Goal: Task Accomplishment & Management: Manage account settings

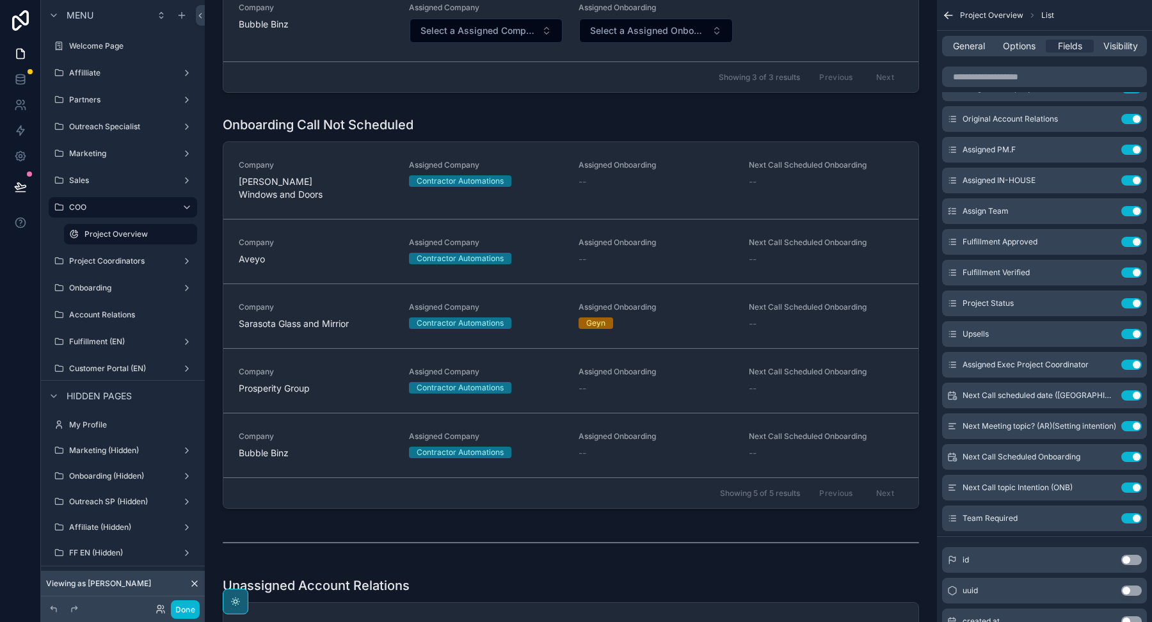
scroll to position [4119, 0]
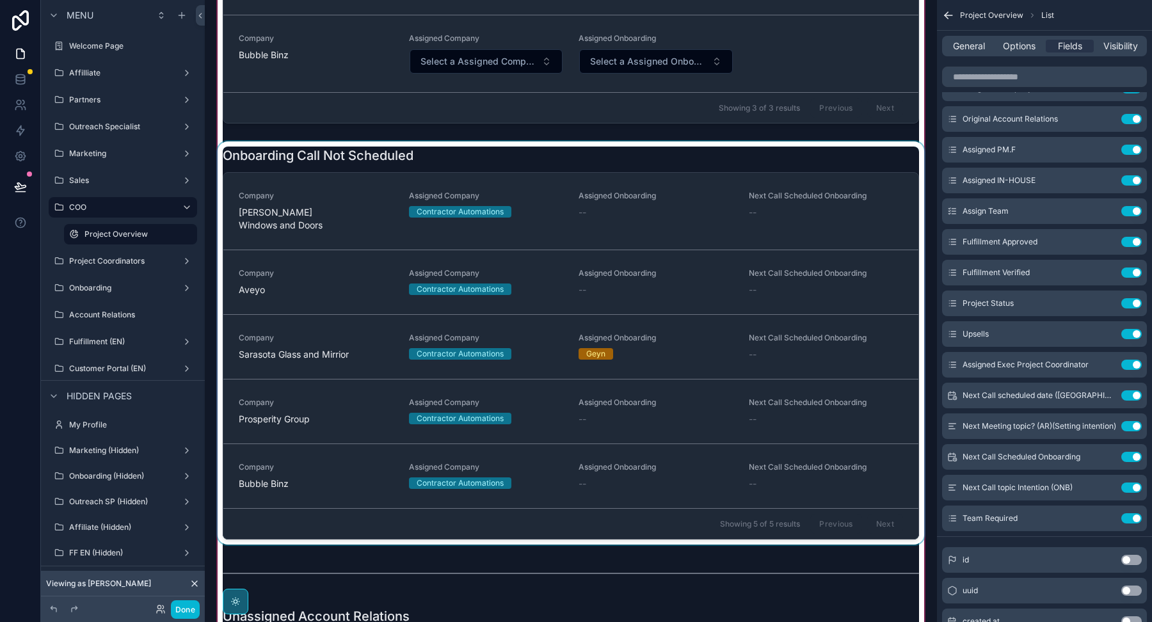
click at [567, 141] on div "scrollable content" at bounding box center [571, 342] width 712 height 403
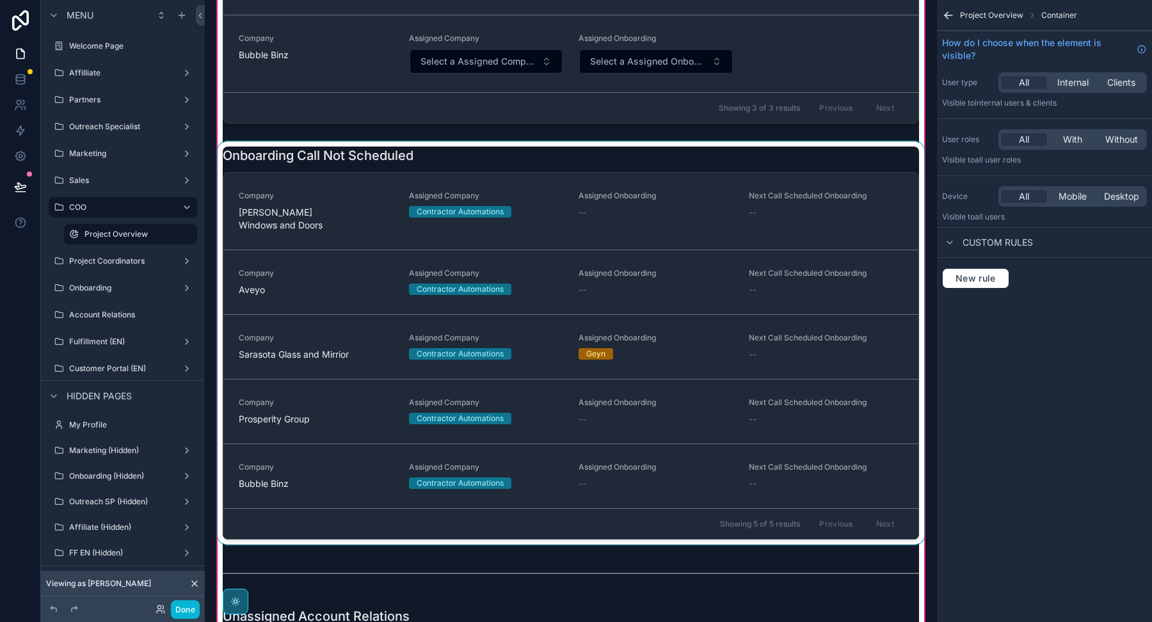
scroll to position [0, 0]
click at [568, 141] on div "scrollable content" at bounding box center [571, 342] width 712 height 403
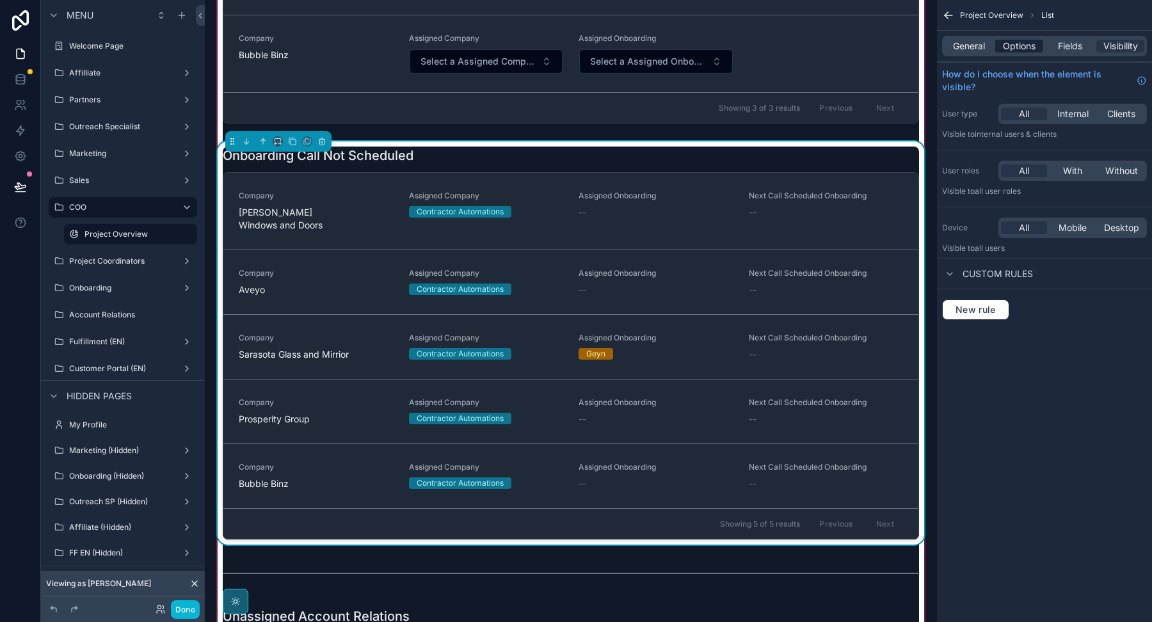
click at [1027, 47] on span "Options" at bounding box center [1019, 46] width 33 height 13
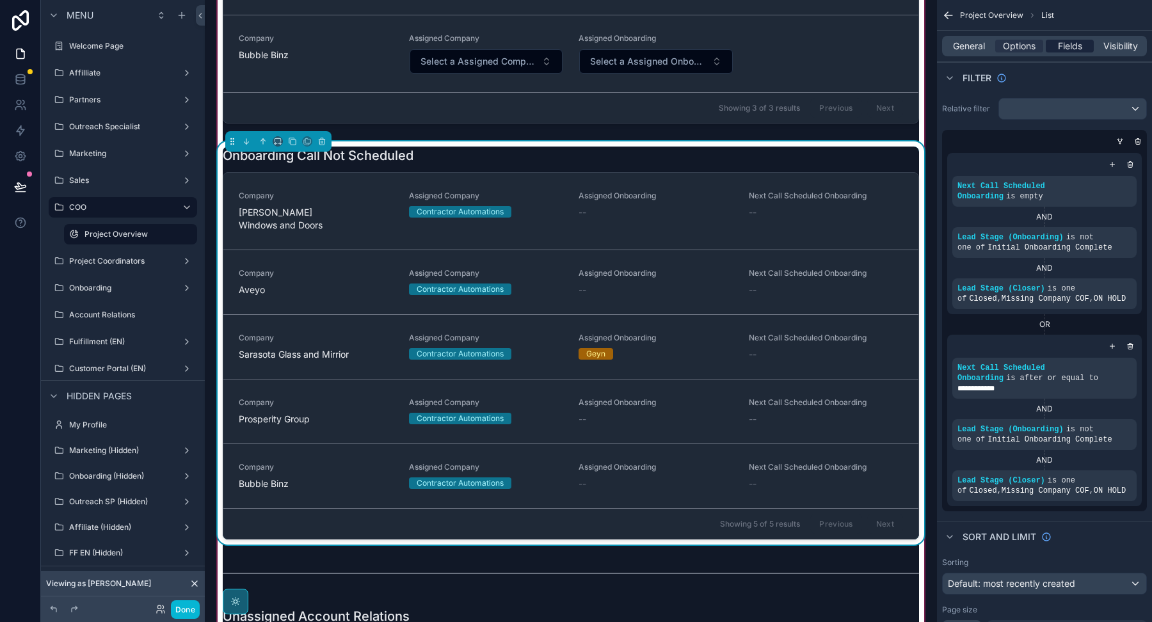
click at [1060, 45] on span "Fields" at bounding box center [1070, 46] width 24 height 13
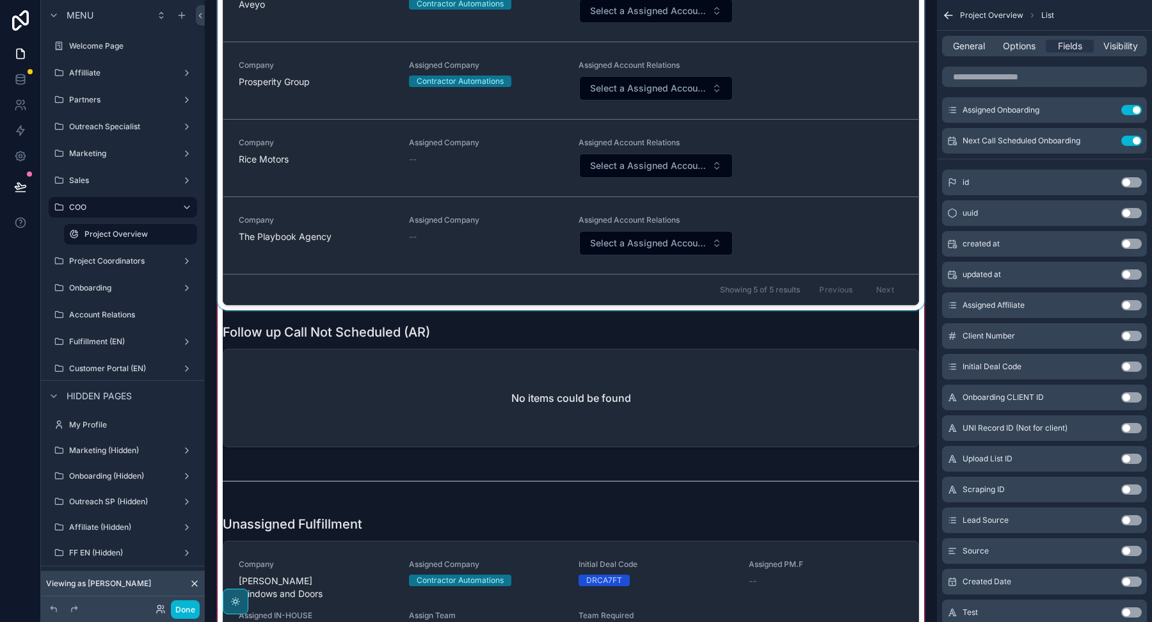
scroll to position [4868, 0]
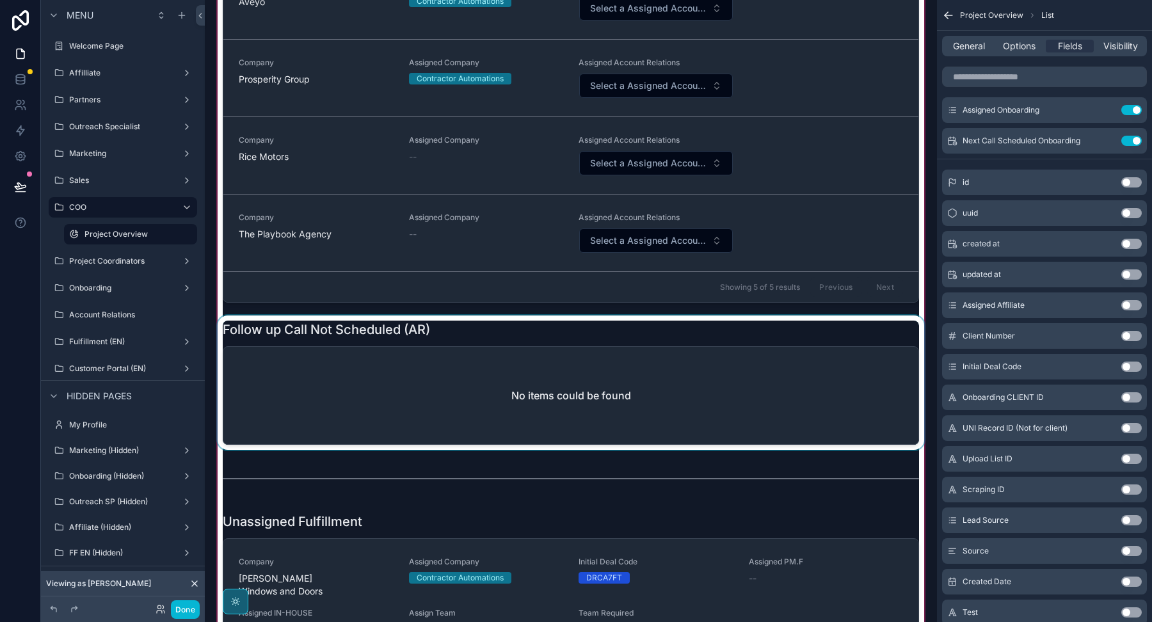
click at [664, 316] on div "scrollable content" at bounding box center [571, 383] width 712 height 134
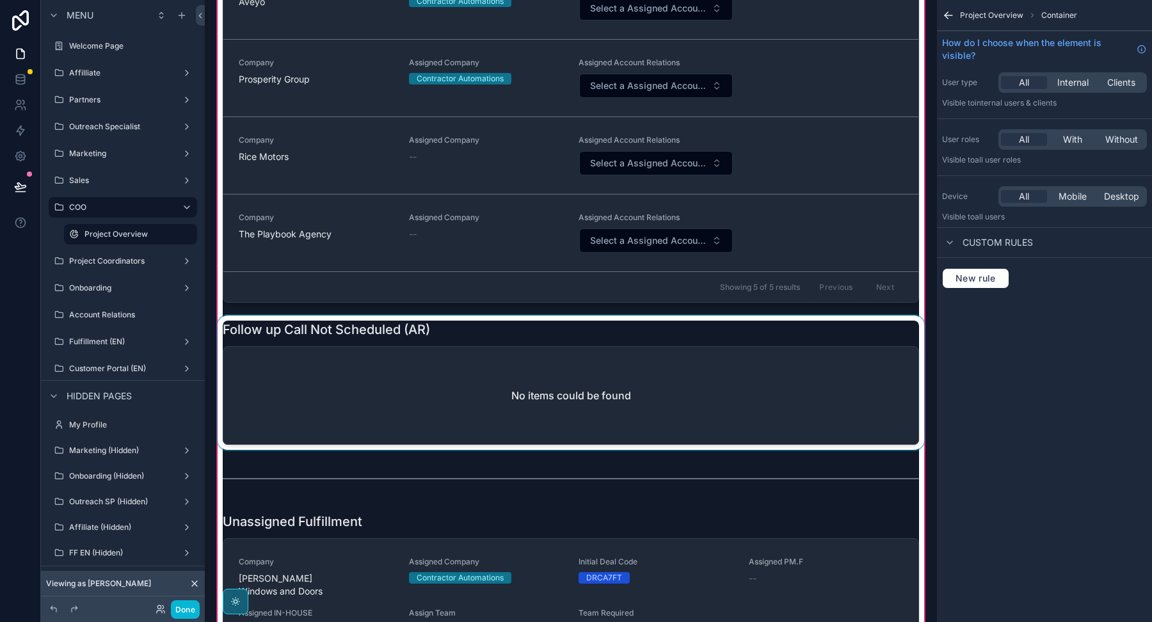
scroll to position [0, 0]
click at [664, 316] on div "scrollable content" at bounding box center [571, 383] width 712 height 134
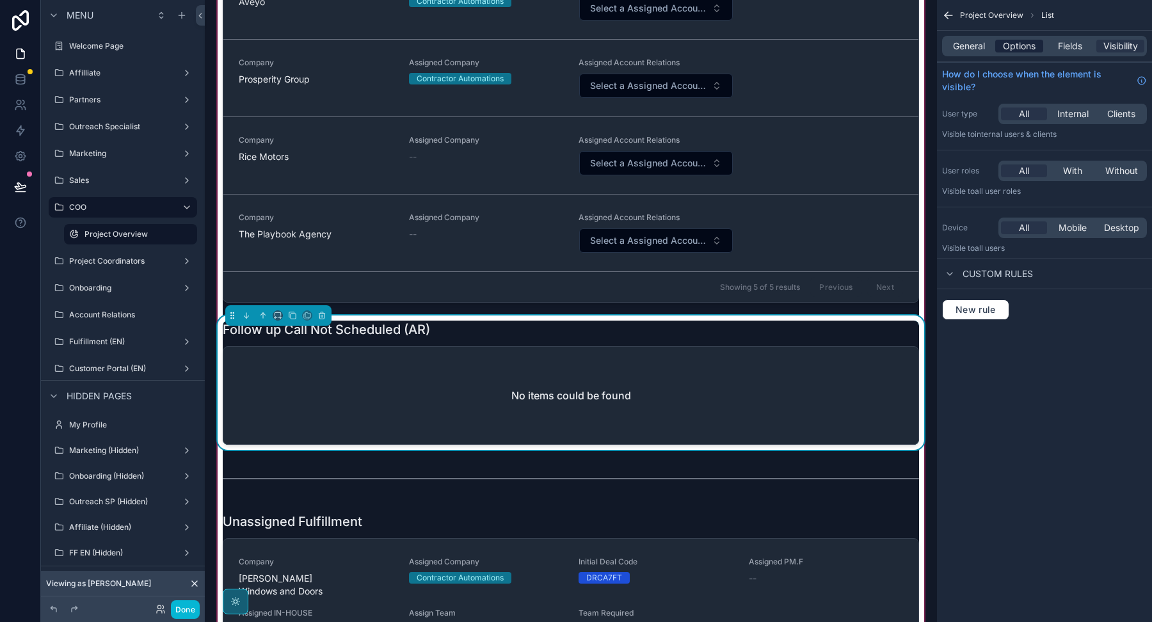
click at [1022, 47] on span "Options" at bounding box center [1019, 46] width 33 height 13
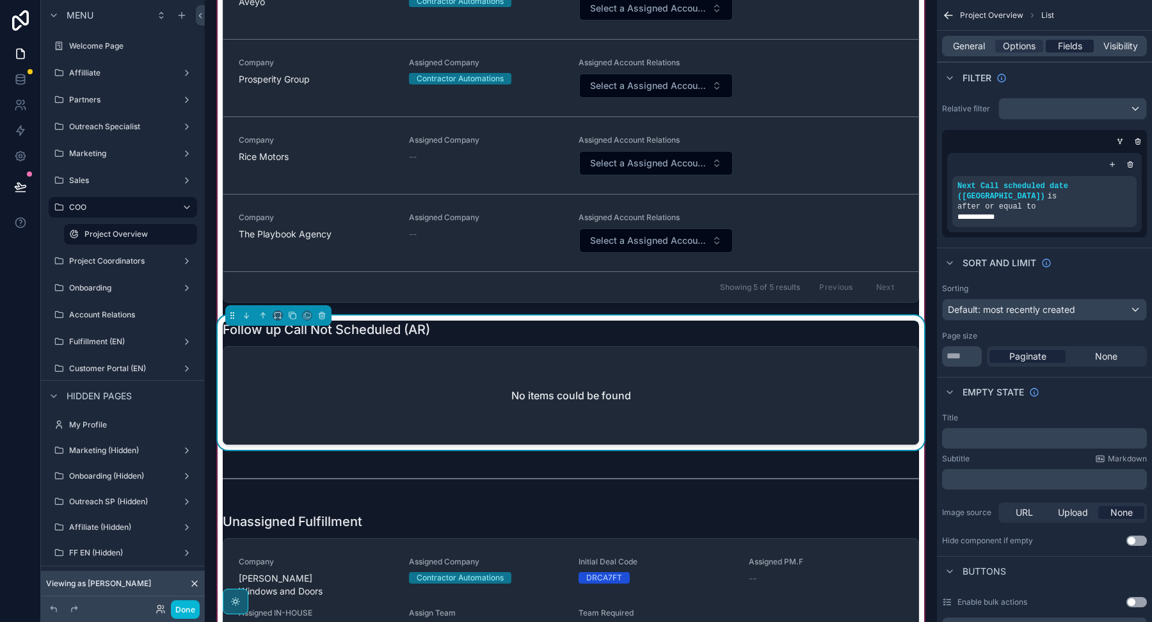
click at [1069, 45] on span "Fields" at bounding box center [1070, 46] width 24 height 13
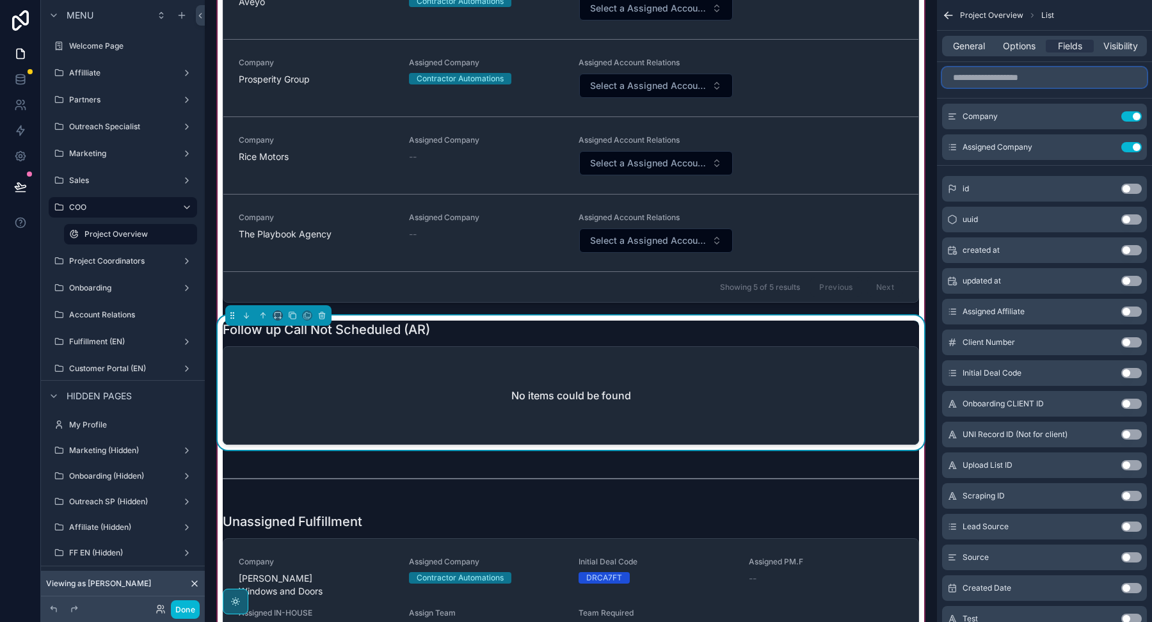
click at [1038, 78] on input "scrollable content" at bounding box center [1044, 77] width 205 height 20
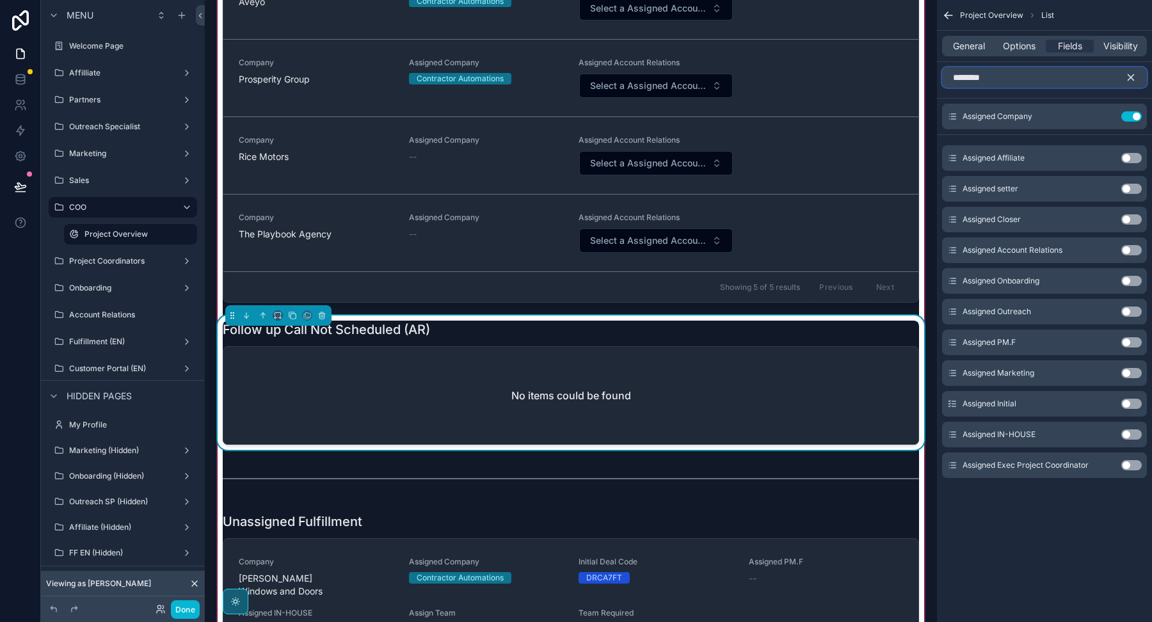
type input "********"
click at [1136, 249] on button "Use setting" at bounding box center [1131, 250] width 20 height 10
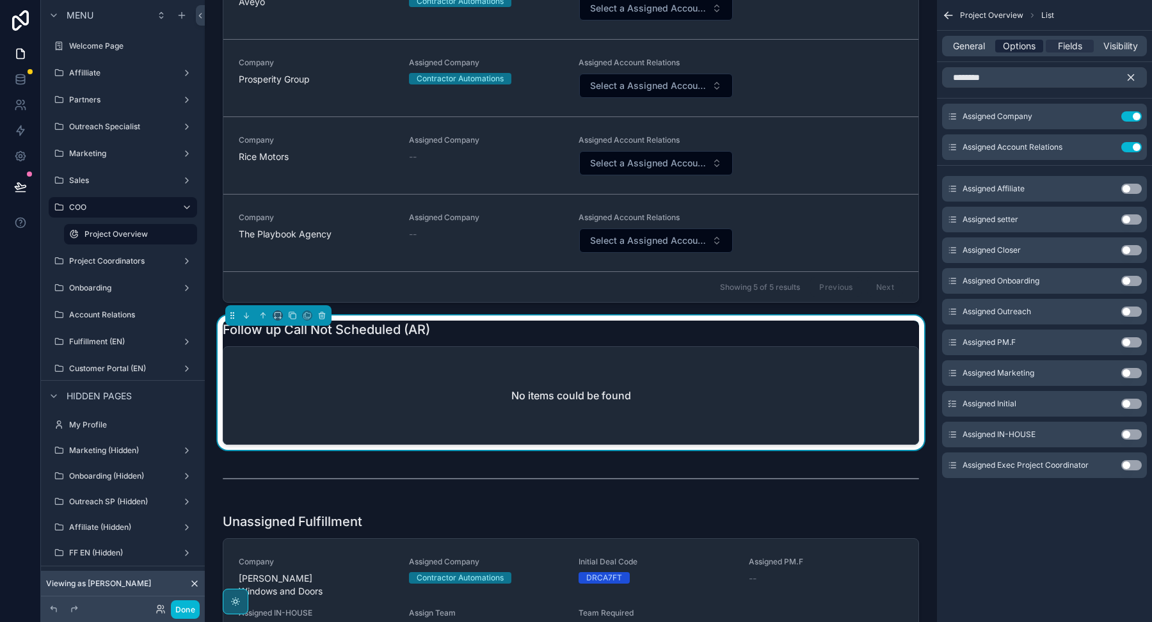
click at [1023, 52] on span "Options" at bounding box center [1019, 46] width 33 height 13
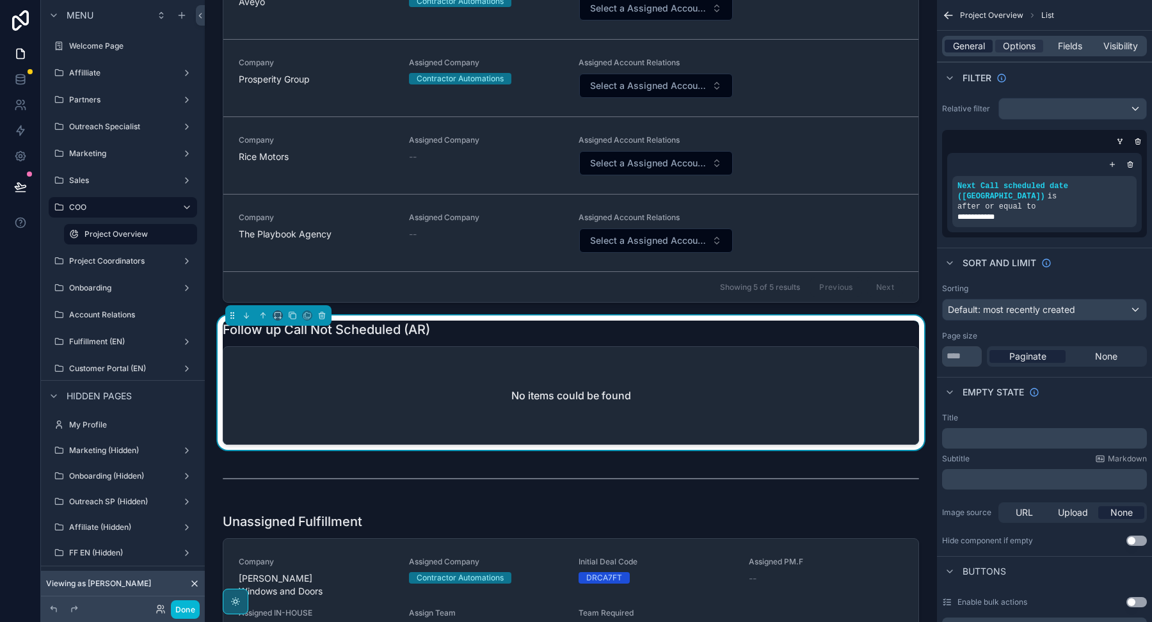
click at [968, 47] on span "General" at bounding box center [969, 46] width 32 height 13
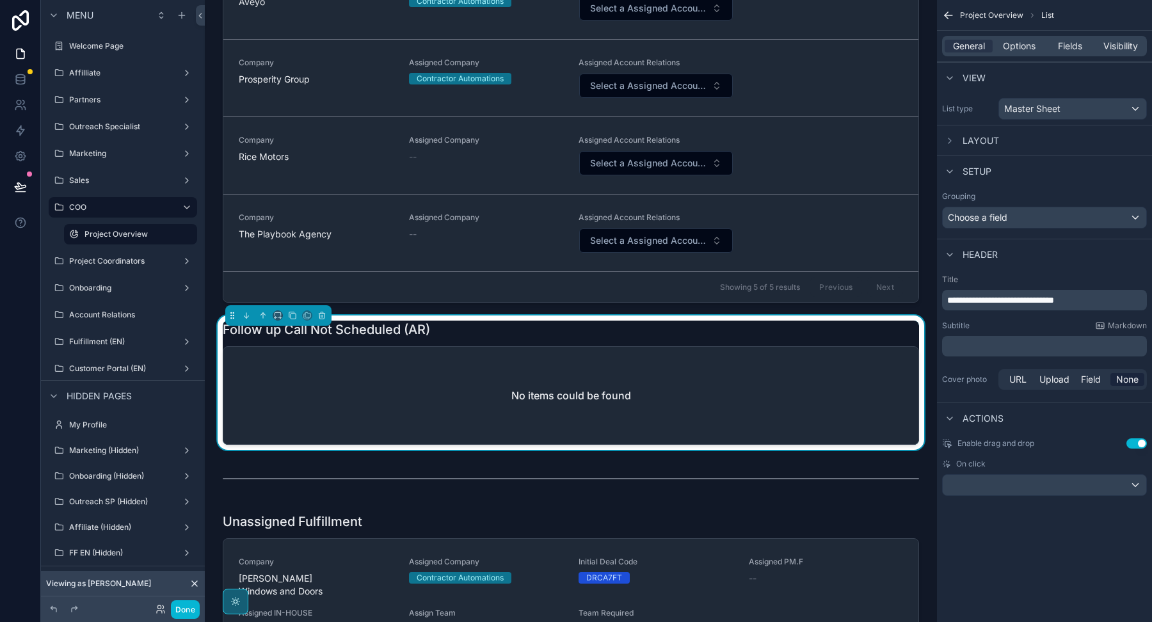
click at [1045, 49] on div "General Options Fields Visibility" at bounding box center [1044, 46] width 205 height 20
click at [1020, 47] on span "Options" at bounding box center [1019, 46] width 33 height 13
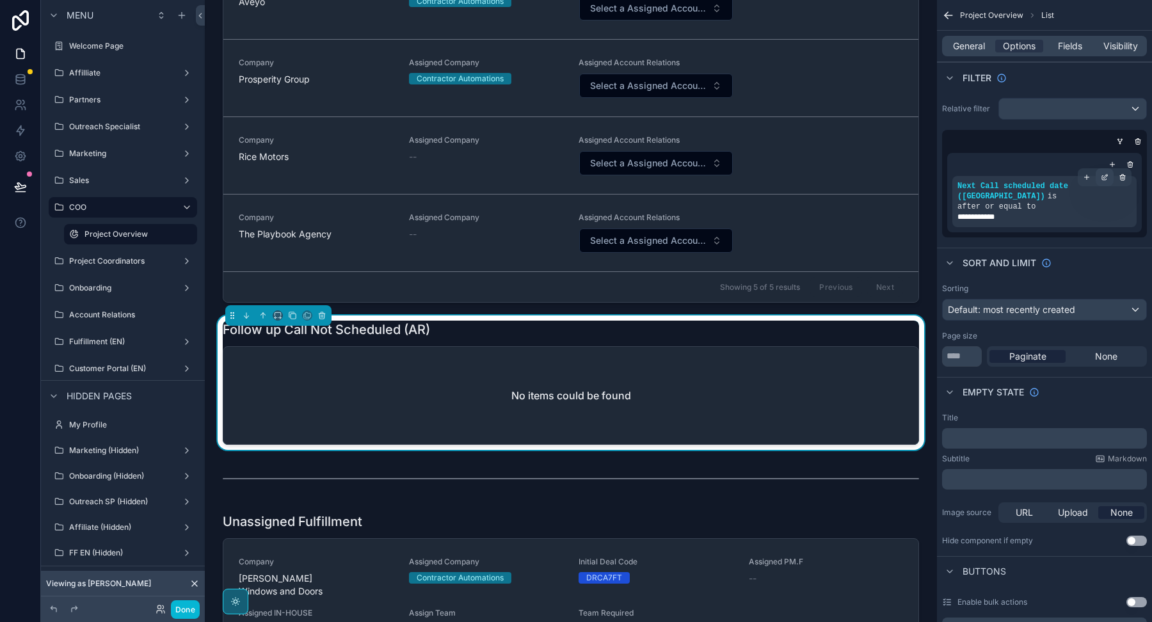
click at [1107, 177] on icon "scrollable content" at bounding box center [1105, 177] width 8 height 8
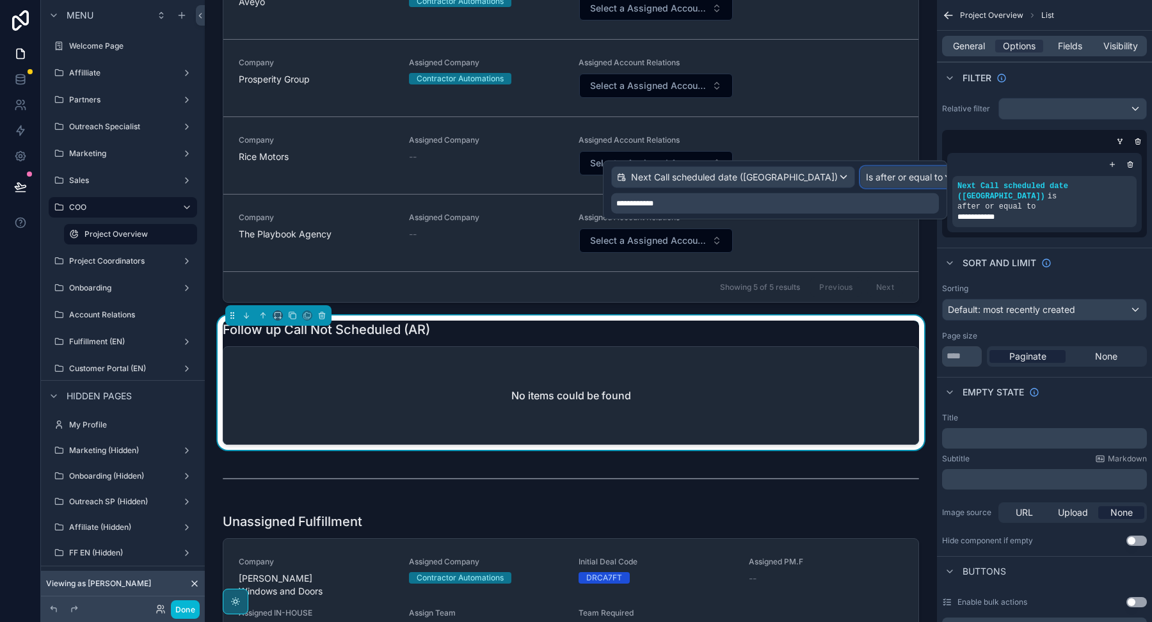
click at [907, 177] on span "Is after or equal to" at bounding box center [904, 177] width 77 height 13
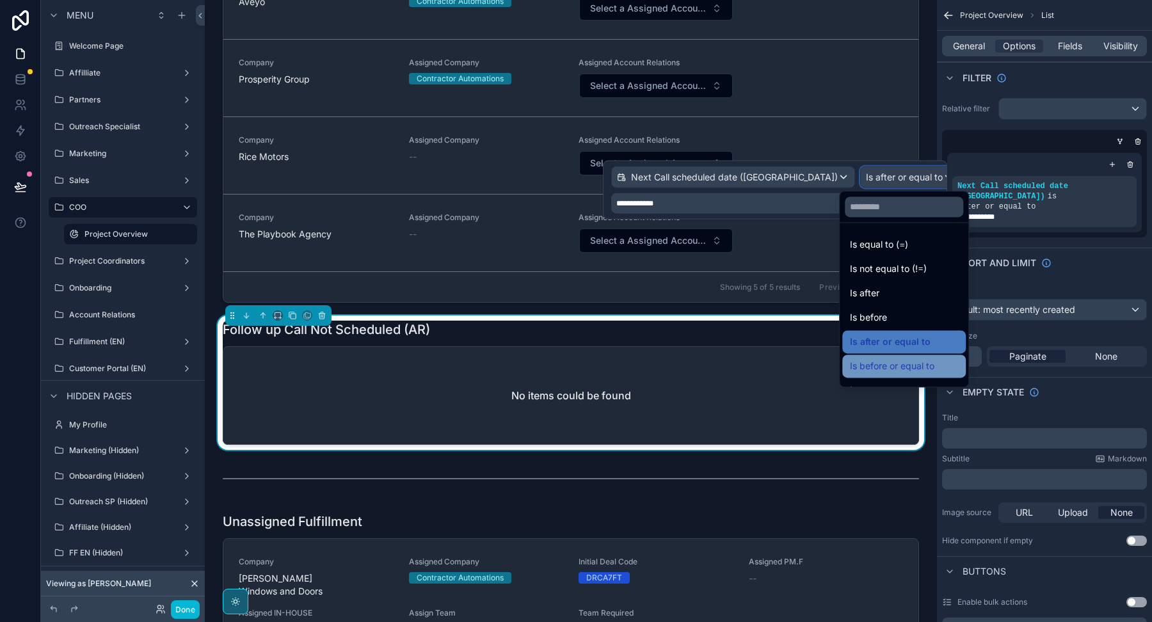
scroll to position [42, 0]
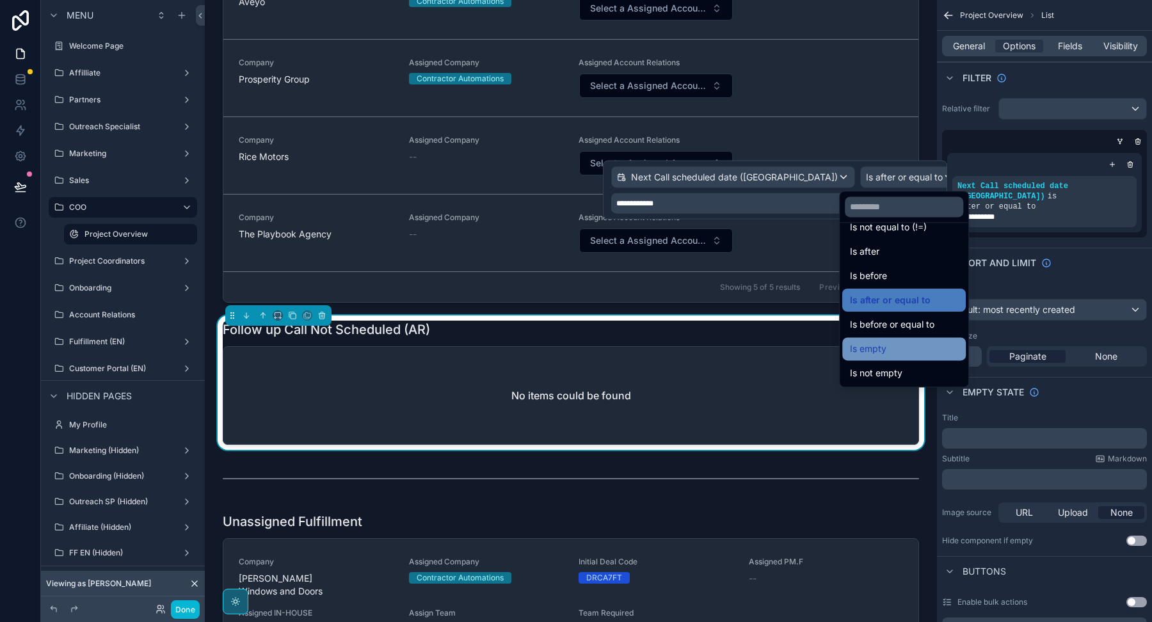
click at [879, 347] on span "Is empty" at bounding box center [868, 348] width 36 height 15
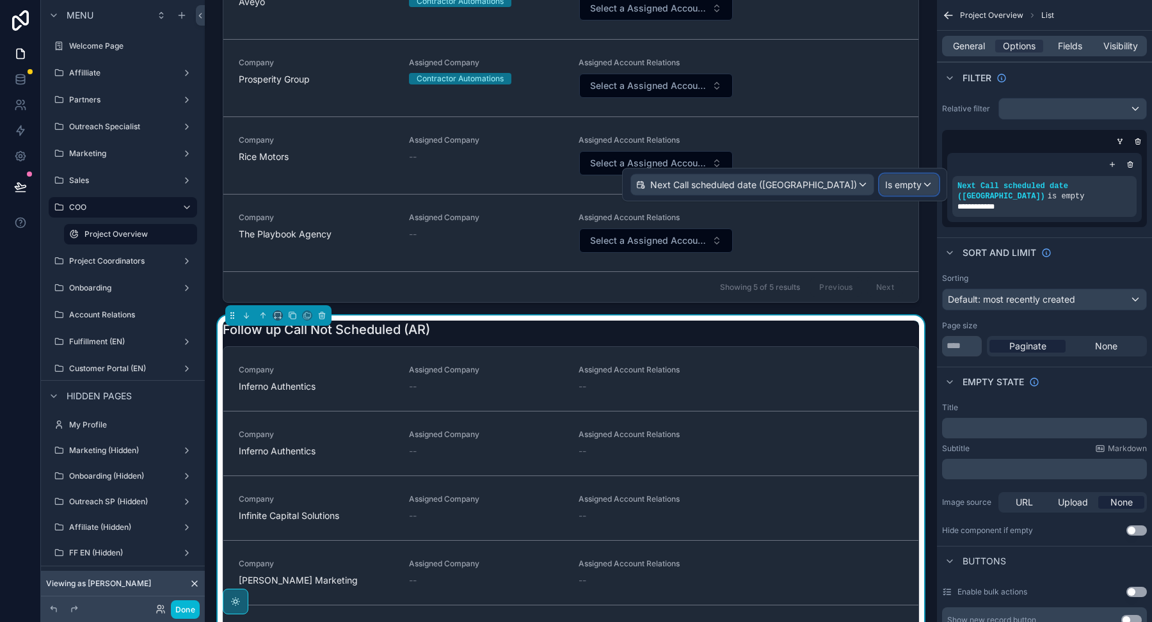
click at [913, 184] on span "Is empty" at bounding box center [903, 185] width 36 height 13
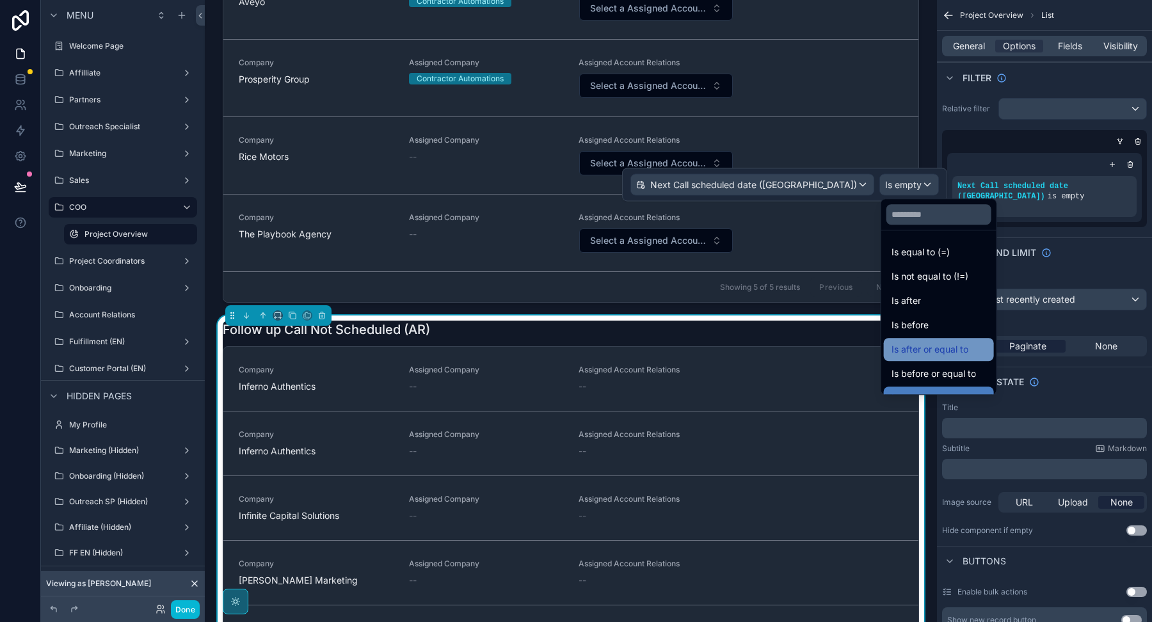
click at [911, 350] on span "Is after or equal to" at bounding box center [930, 349] width 77 height 15
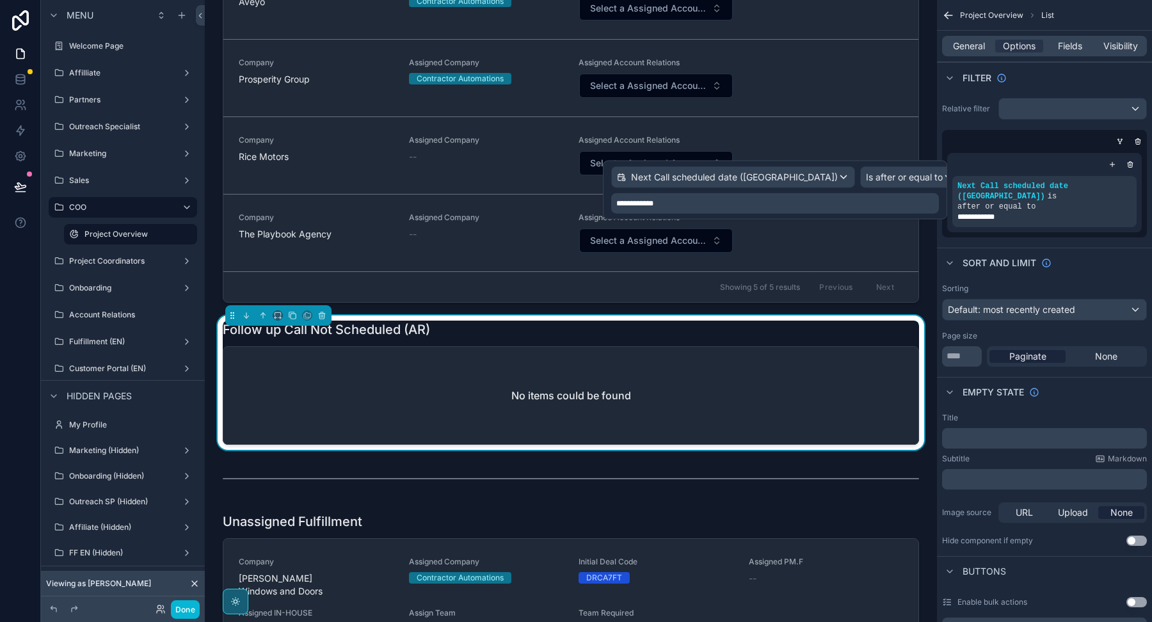
click at [857, 207] on div "**********" at bounding box center [775, 203] width 328 height 20
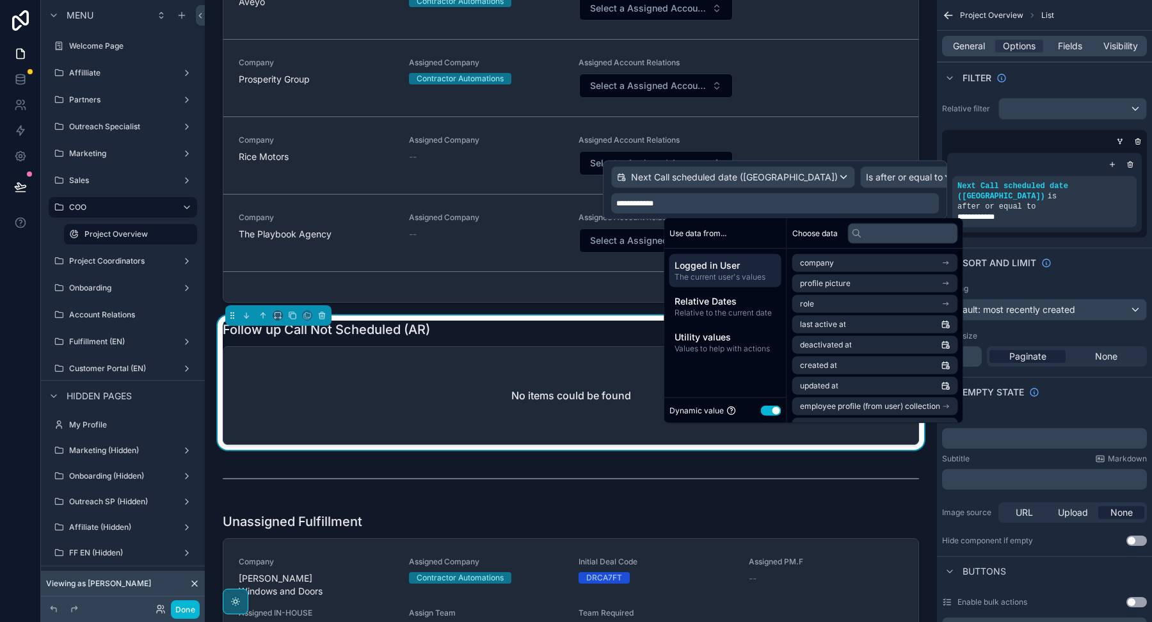
click at [776, 412] on button "Use setting" at bounding box center [771, 410] width 20 height 10
select select "****"
select select "*"
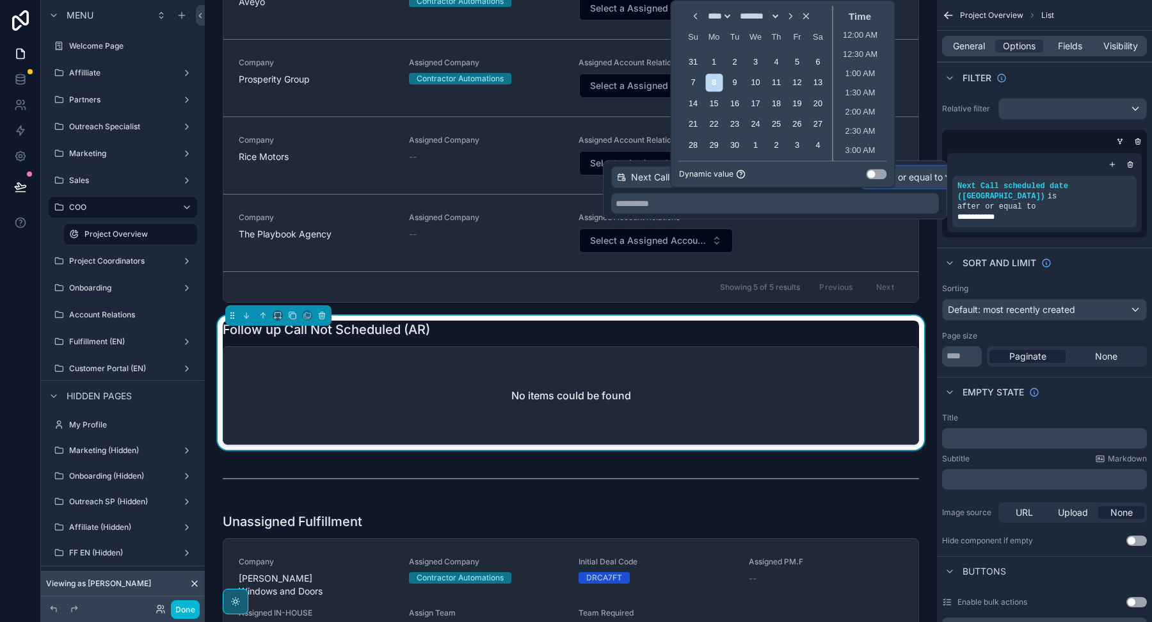
click at [909, 175] on span "Is after or equal to" at bounding box center [904, 177] width 77 height 13
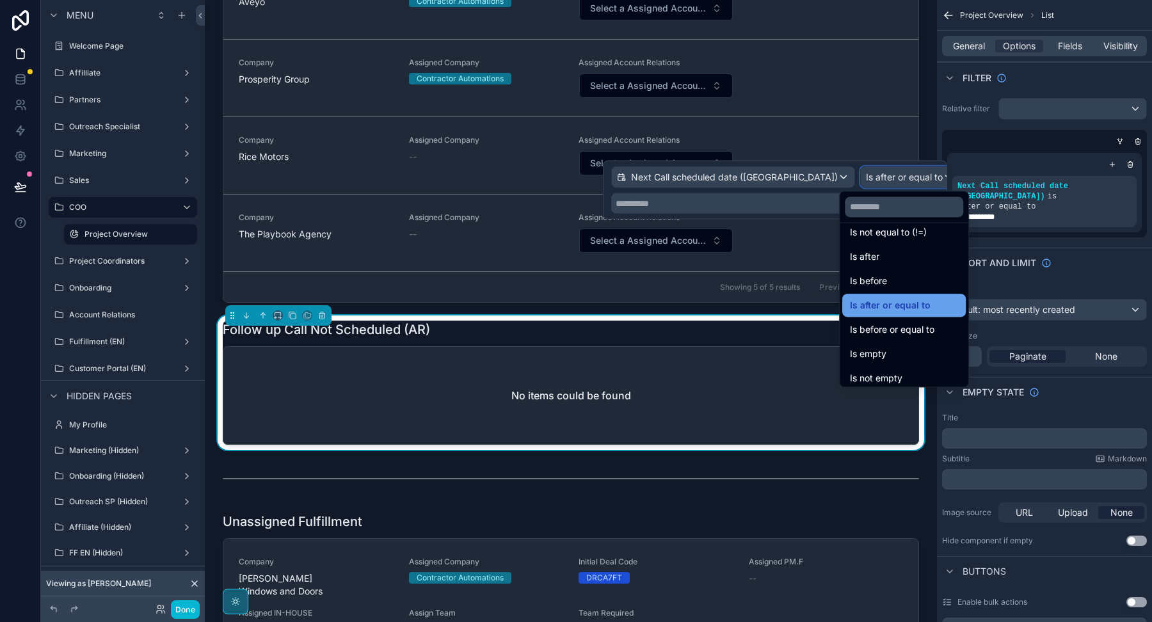
scroll to position [40, 0]
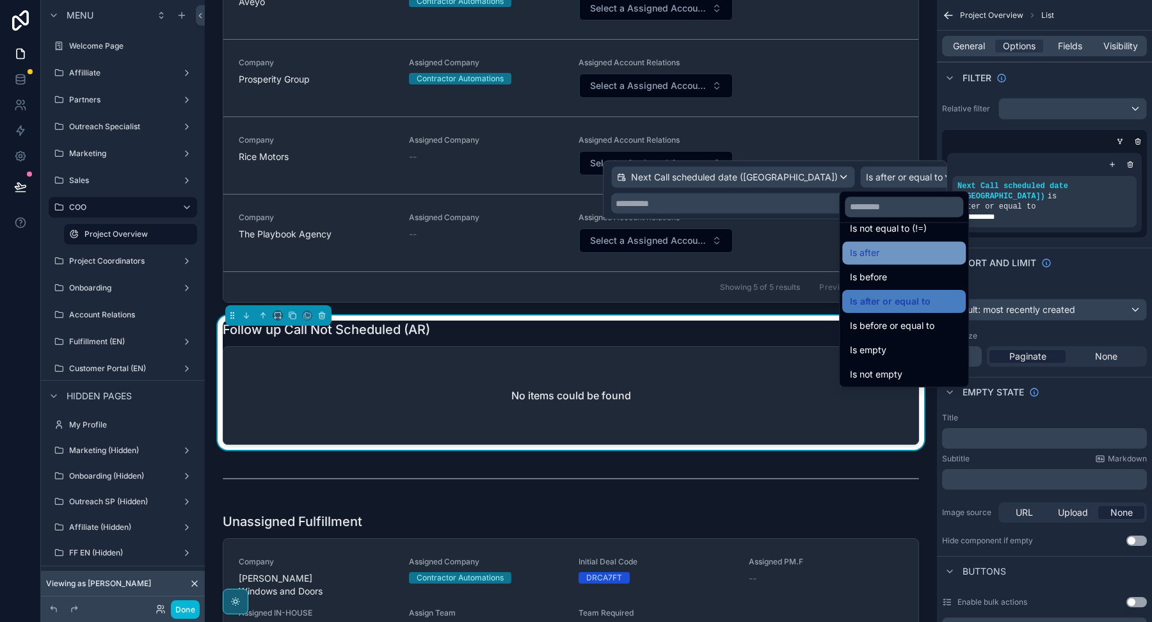
click at [892, 247] on div "Is after" at bounding box center [904, 252] width 108 height 15
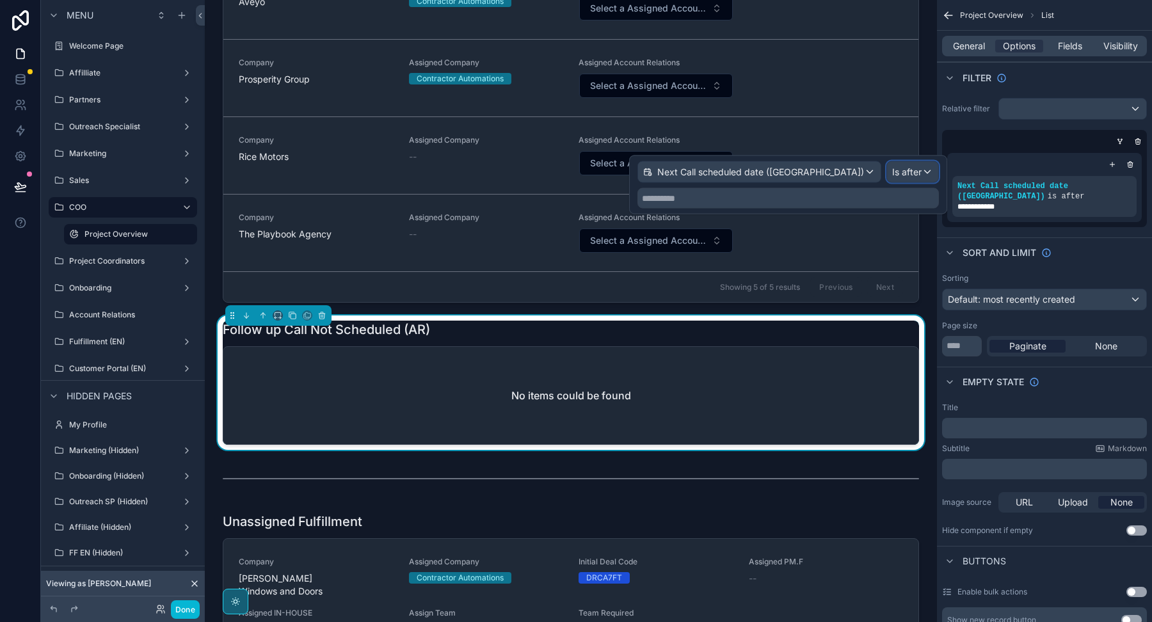
click at [917, 178] on div "Is after" at bounding box center [912, 172] width 51 height 20
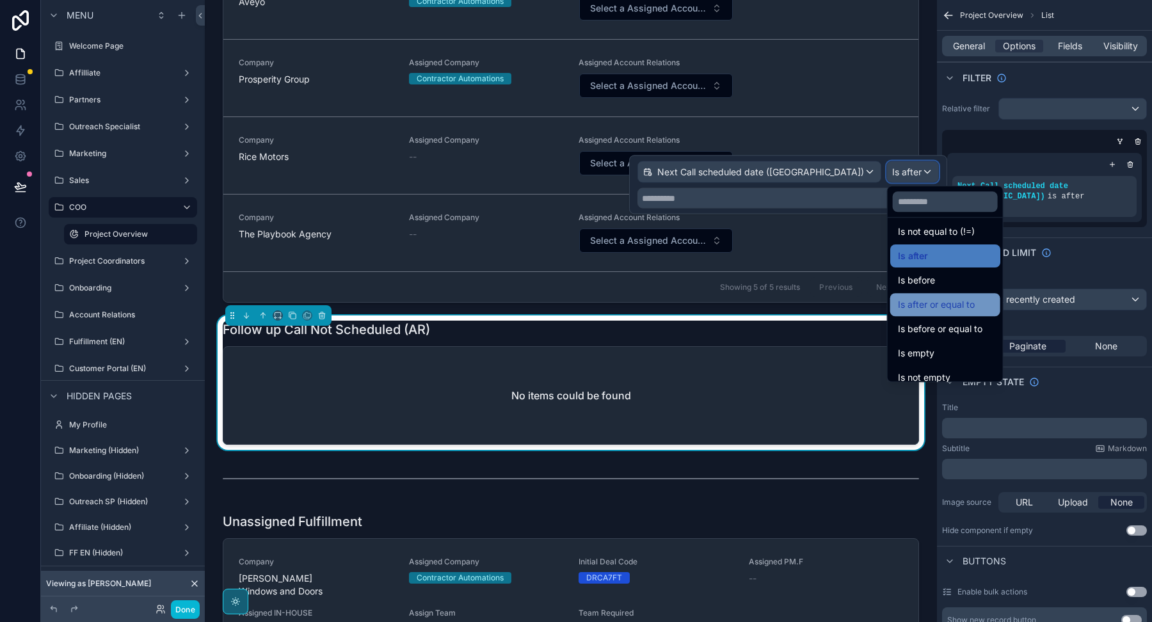
scroll to position [42, 0]
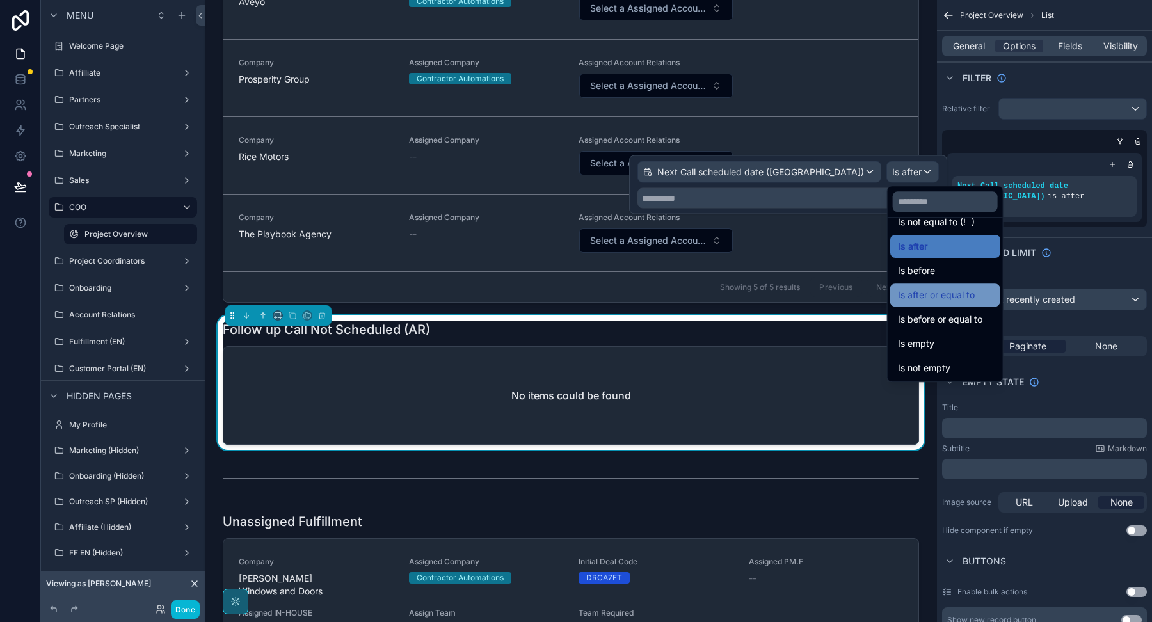
click at [929, 294] on span "Is after or equal to" at bounding box center [936, 294] width 77 height 15
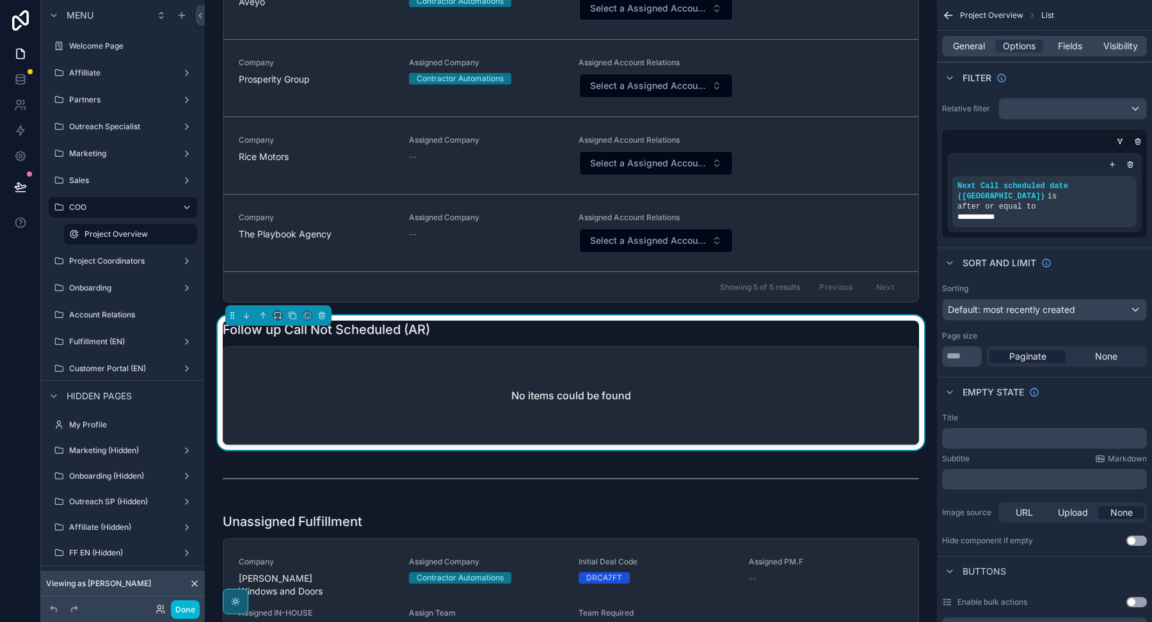
click at [1065, 49] on span "Fields" at bounding box center [1070, 46] width 24 height 13
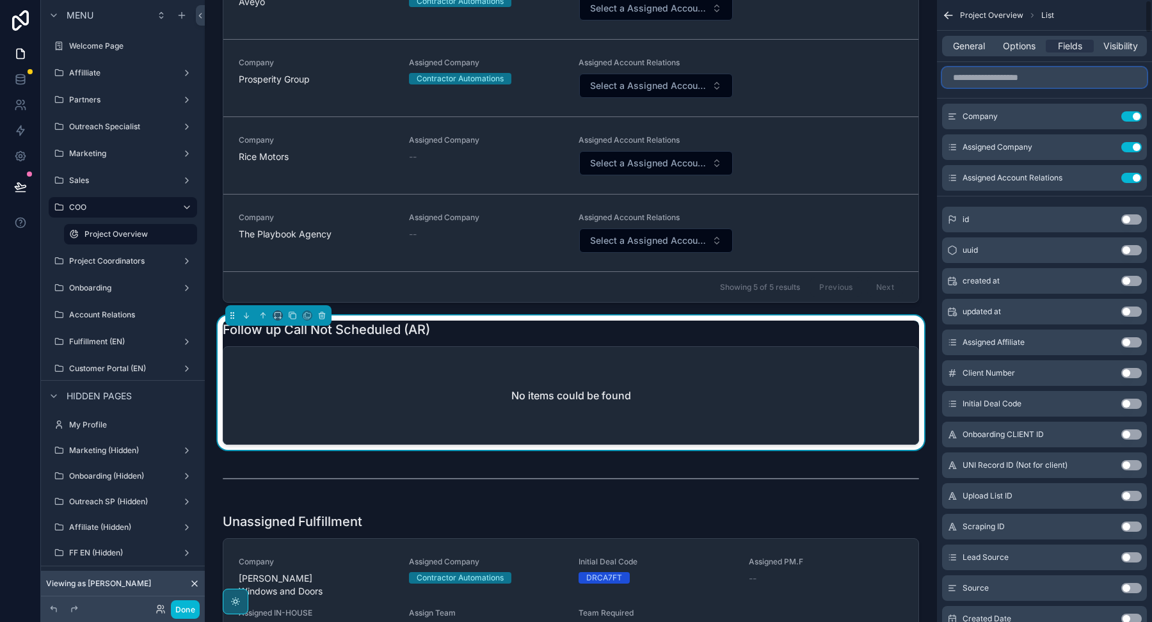
click at [977, 79] on input "scrollable content" at bounding box center [1044, 77] width 205 height 20
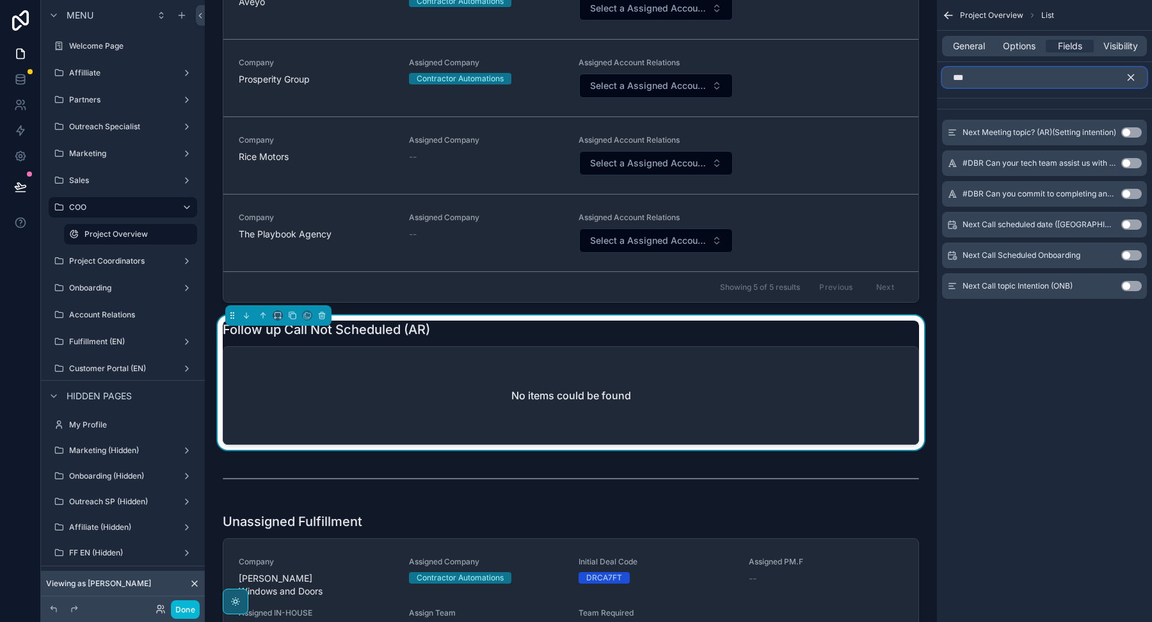
type input "***"
click at [1134, 227] on button "Use setting" at bounding box center [1131, 225] width 20 height 10
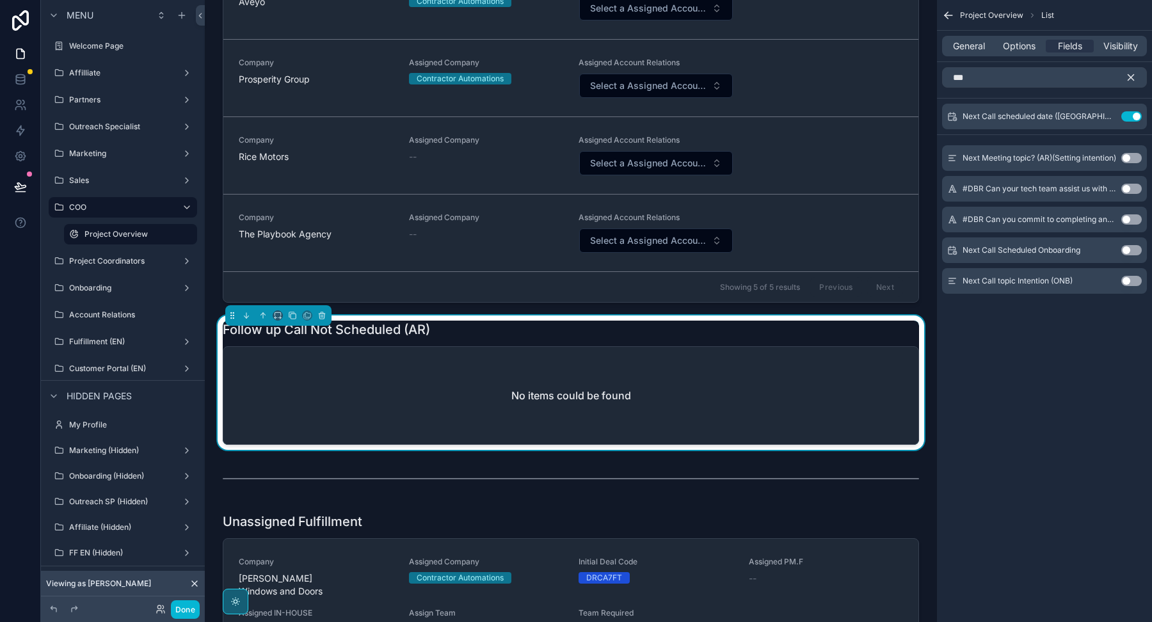
click at [1130, 77] on icon "scrollable content" at bounding box center [1132, 78] width 6 height 6
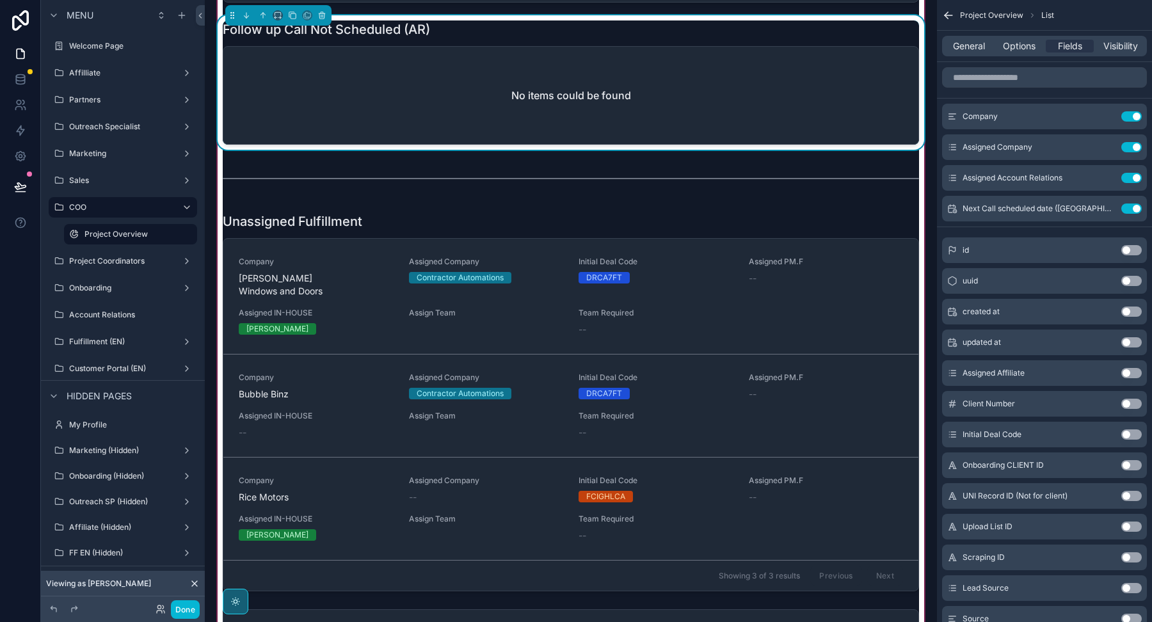
scroll to position [4874, 0]
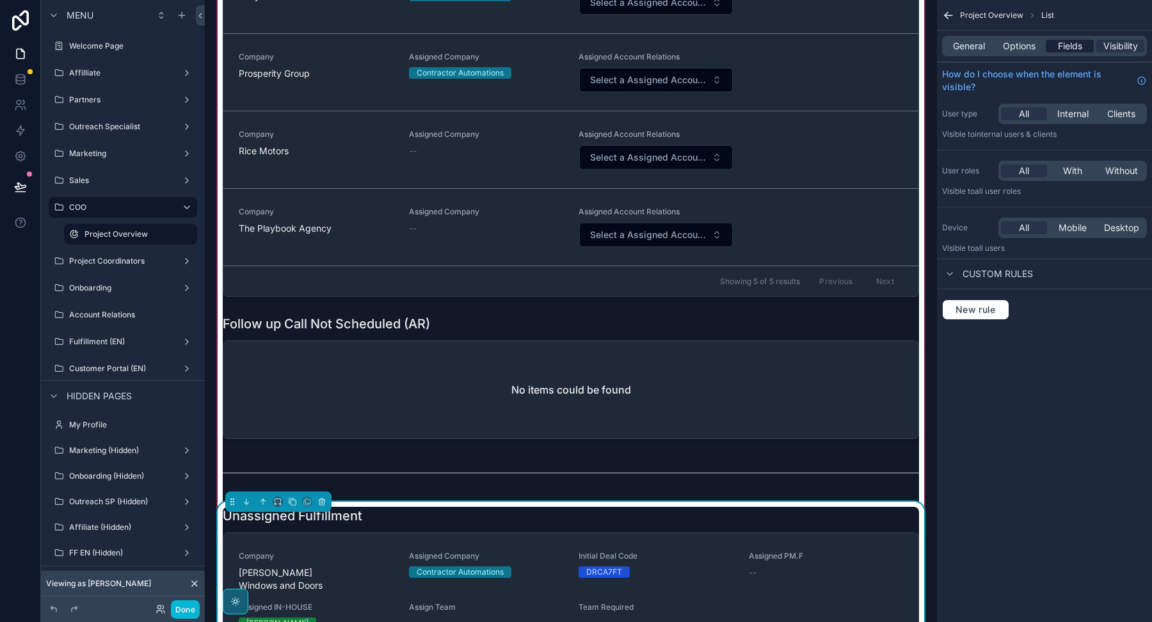
click at [1058, 46] on span "Fields" at bounding box center [1070, 46] width 24 height 13
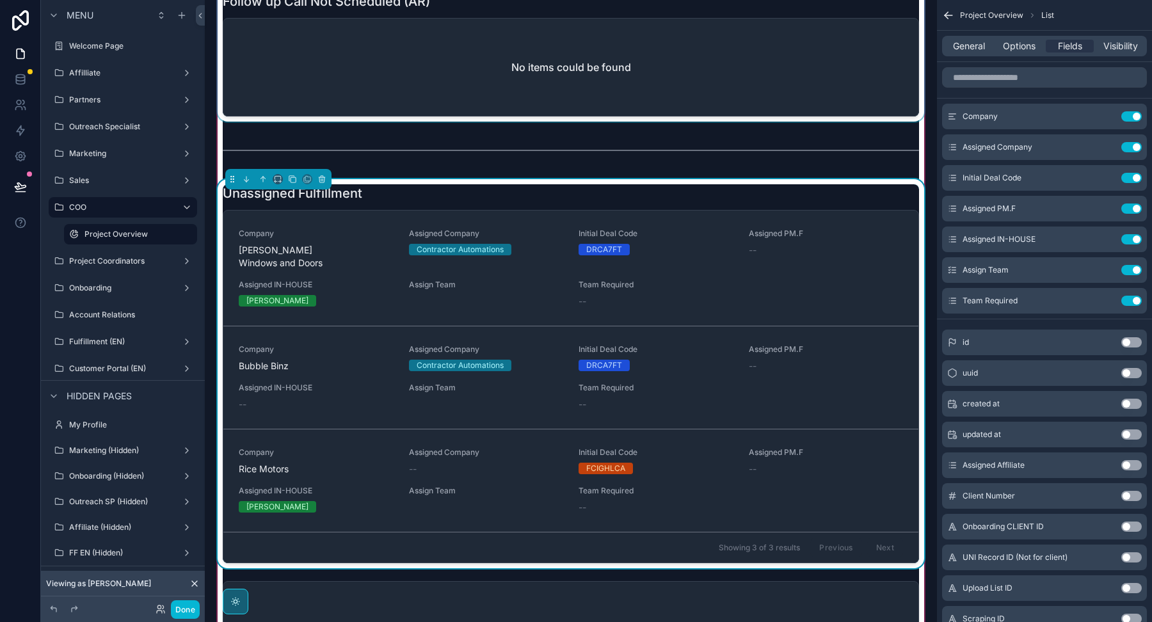
scroll to position [5175, 0]
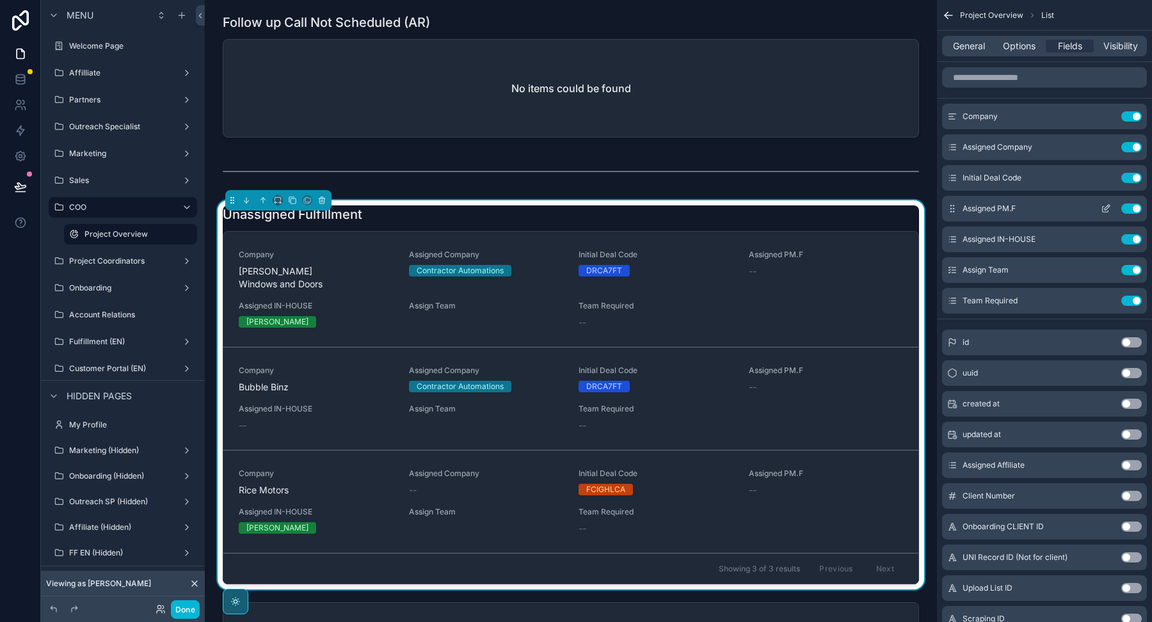
click at [1105, 209] on icon "scrollable content" at bounding box center [1107, 207] width 5 height 5
